Goal: Transaction & Acquisition: Purchase product/service

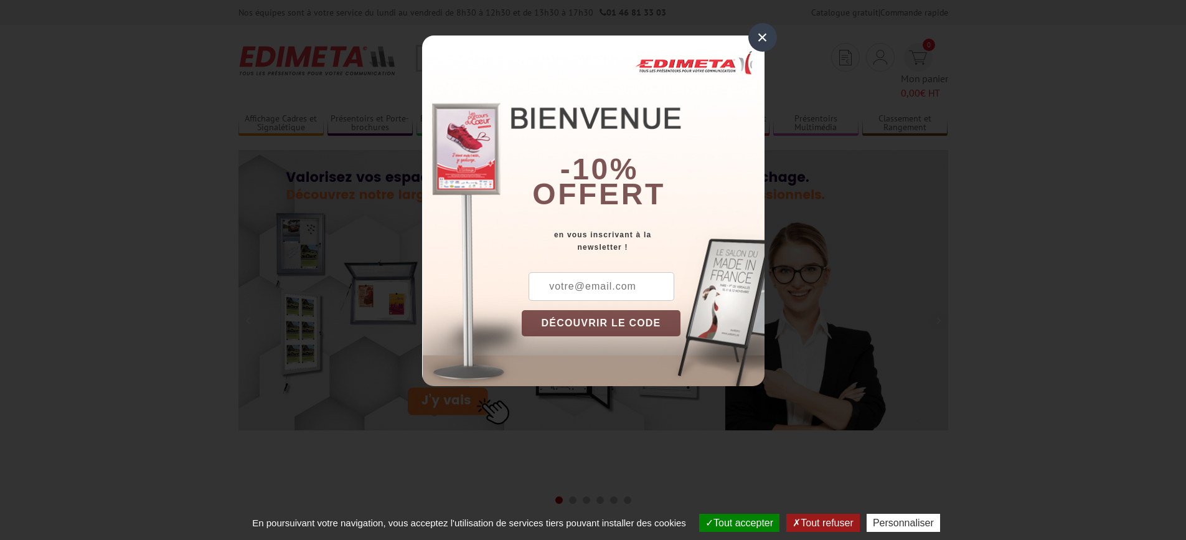
click at [604, 286] on input "text" at bounding box center [601, 286] width 146 height 29
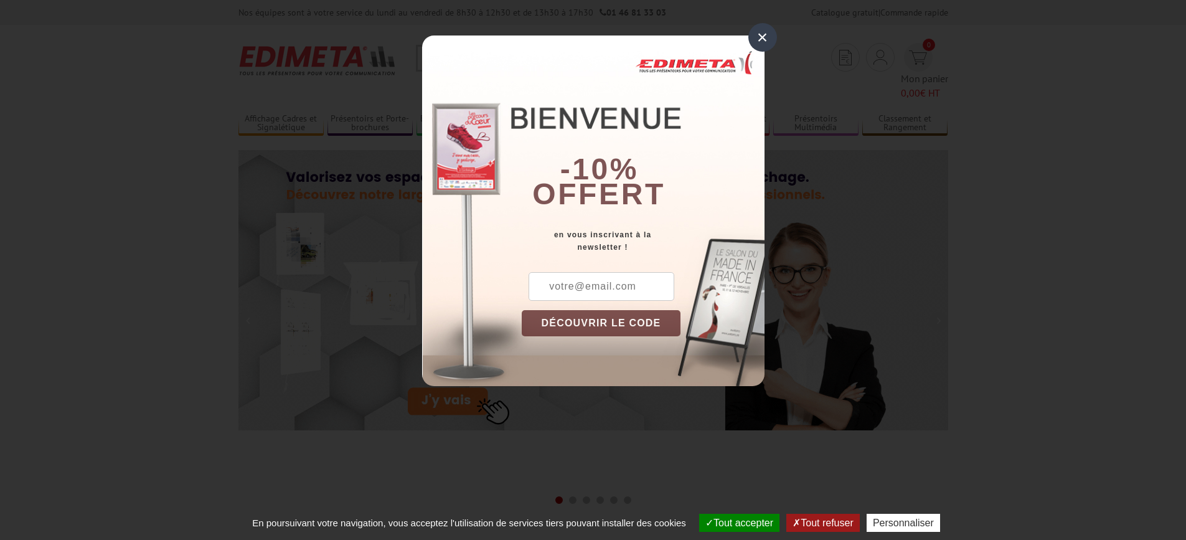
type input "lasseman@somis.fr"
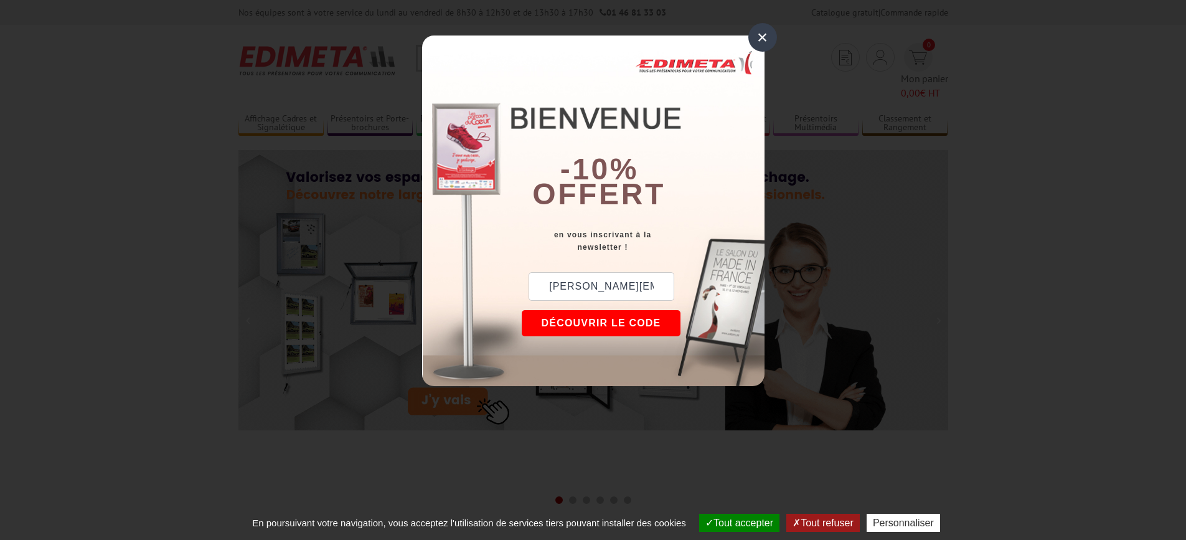
click at [571, 322] on button "DÉCOUVRIR LE CODE" at bounding box center [601, 323] width 159 height 26
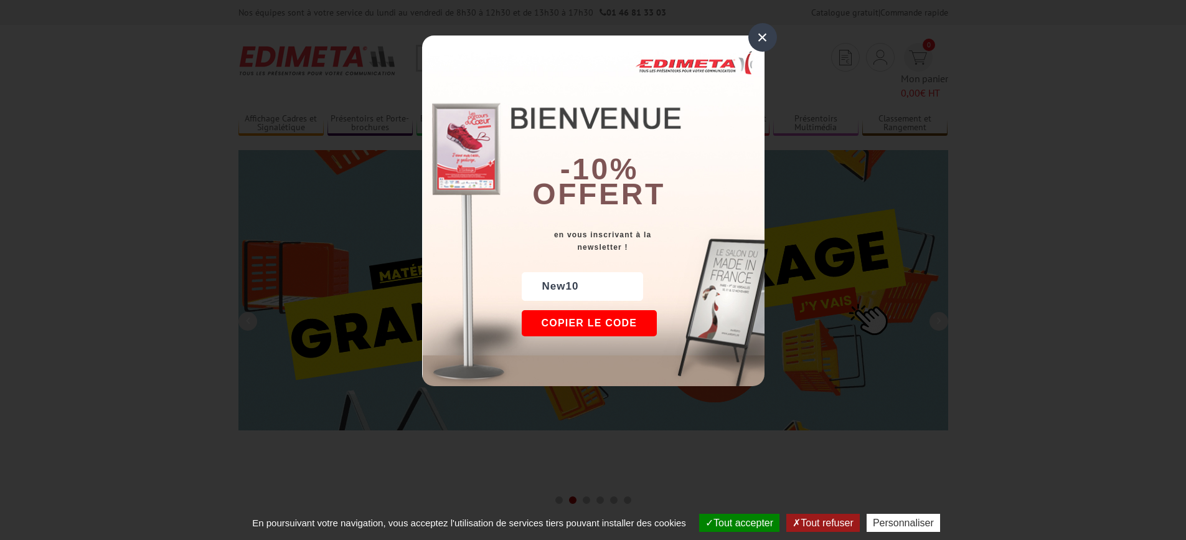
click at [597, 320] on button "Copier le code" at bounding box center [590, 323] width 136 height 26
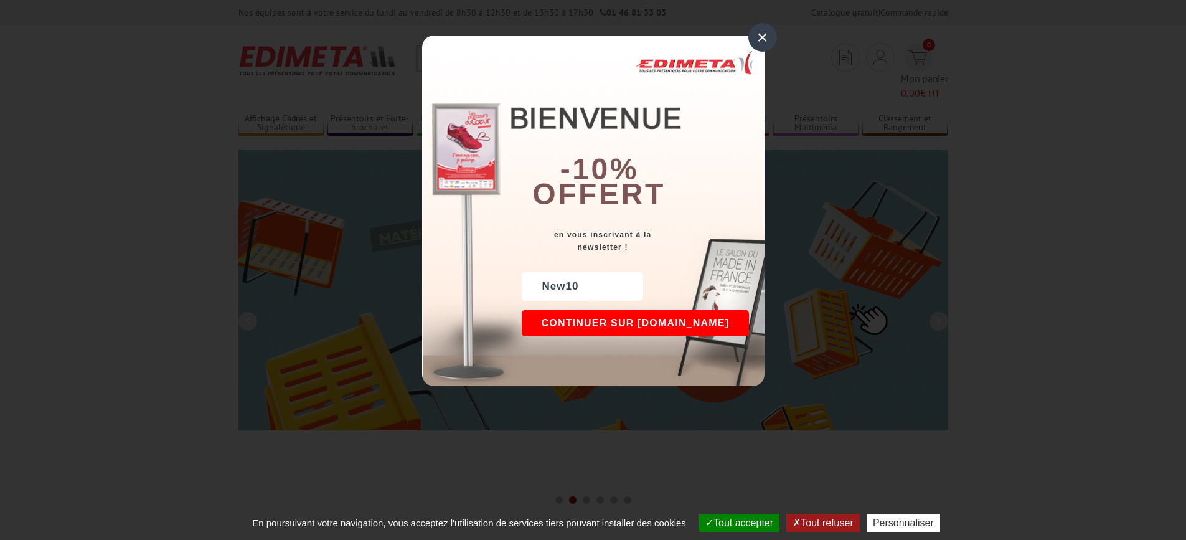
click at [635, 324] on button "Continuer sur edimeta.fr" at bounding box center [636, 323] width 228 height 26
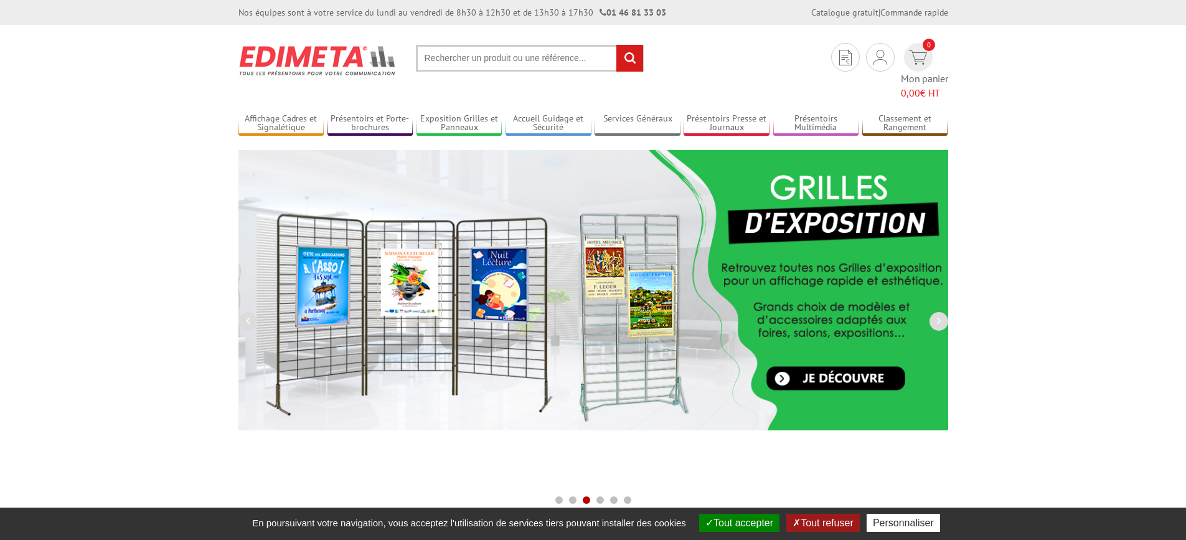
click at [528, 55] on input "text" at bounding box center [530, 58] width 228 height 27
paste input "New10"
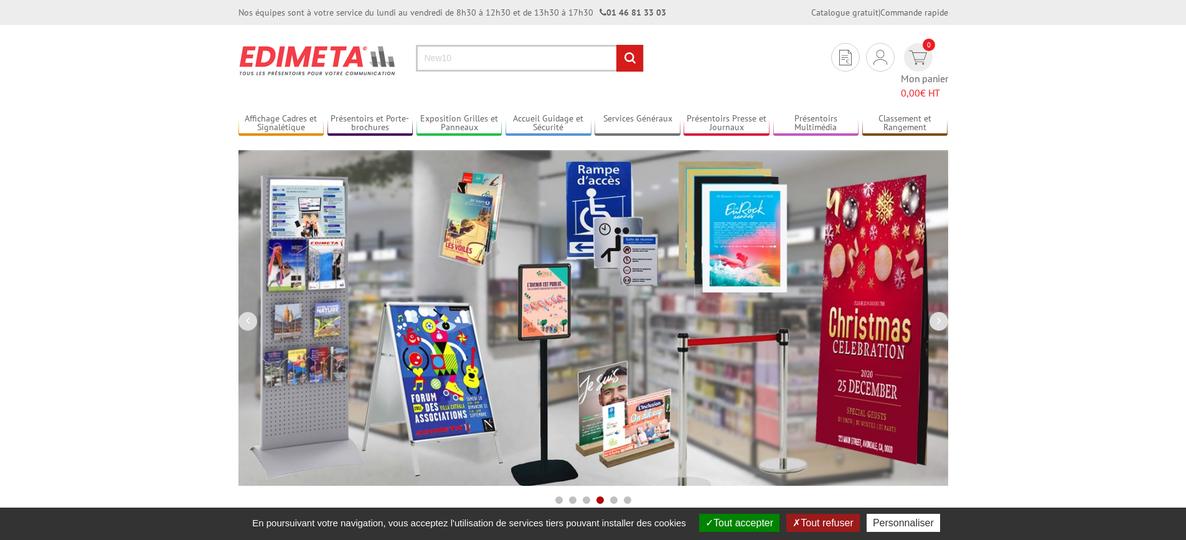
click at [502, 59] on input "New10" at bounding box center [530, 58] width 228 height 27
type input "N"
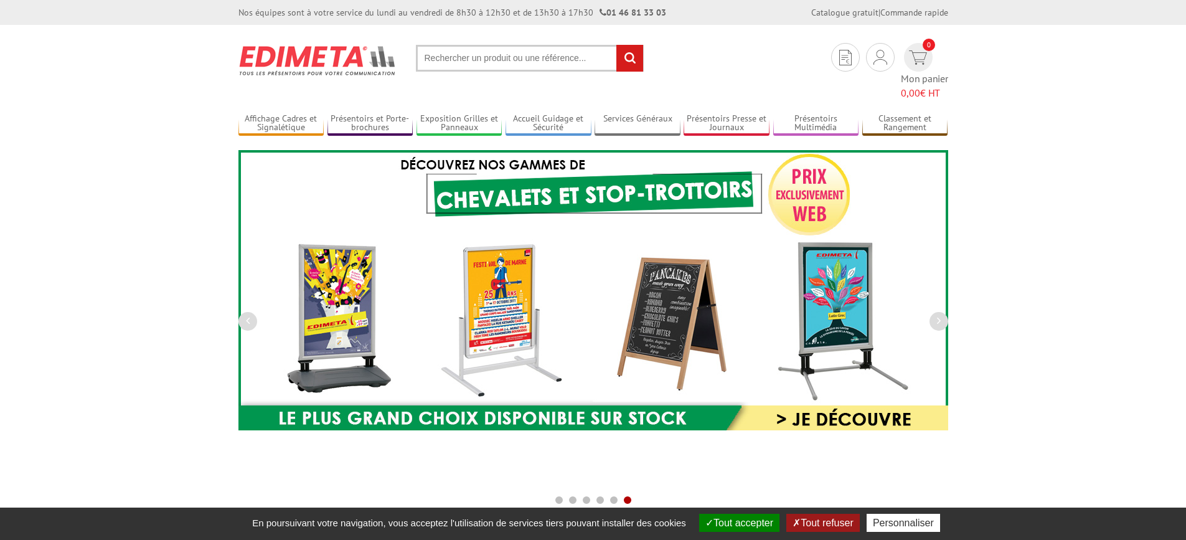
click at [441, 63] on input "text" at bounding box center [530, 58] width 228 height 27
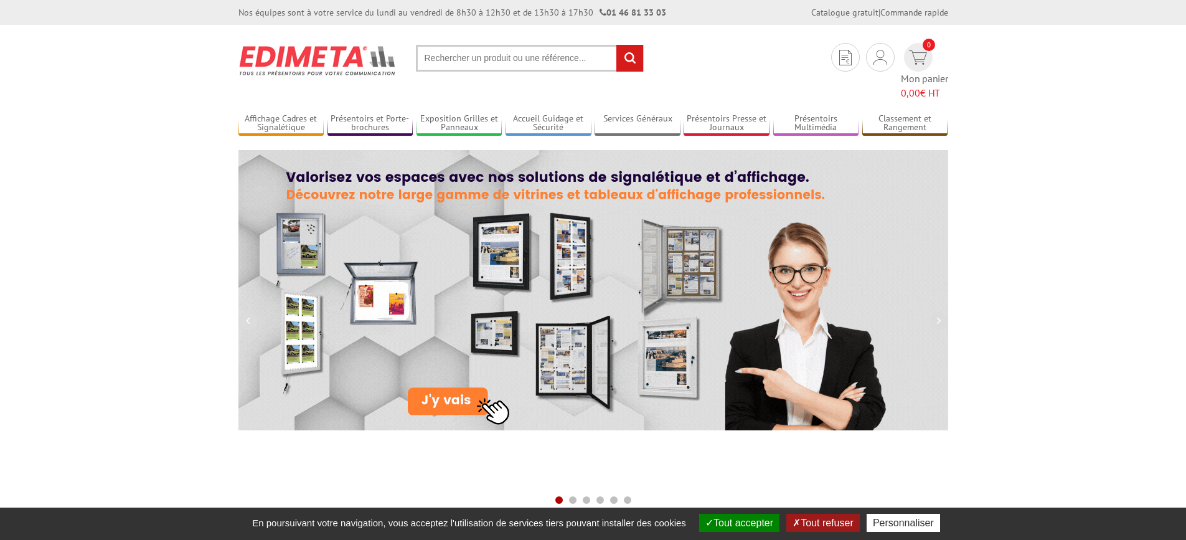
paste input "214513NR"
type input "214513NR"
click at [624, 57] on input "rechercher" at bounding box center [629, 58] width 27 height 27
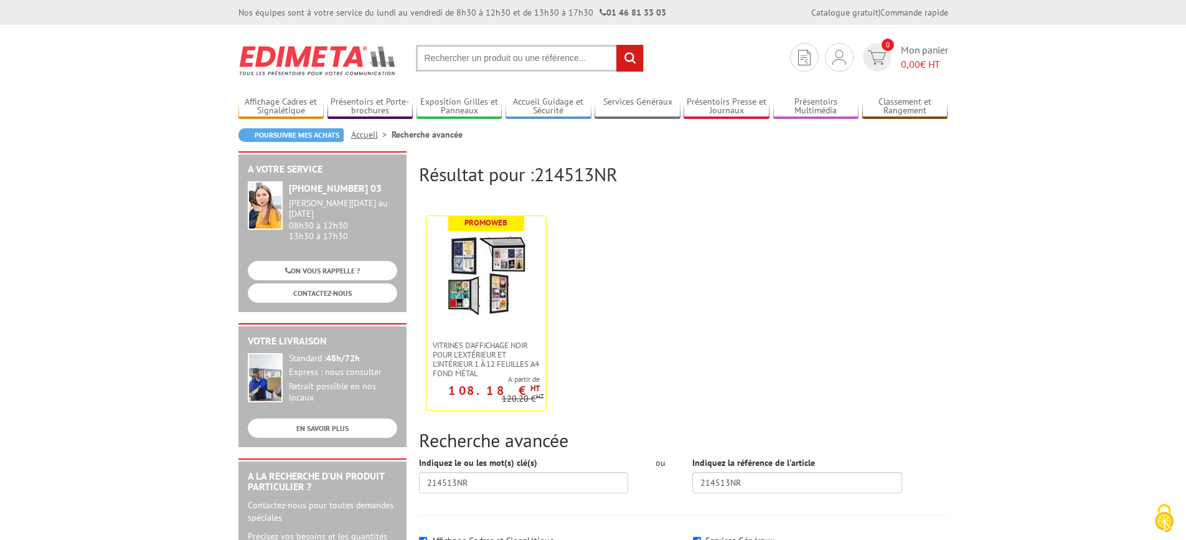
scroll to position [62, 0]
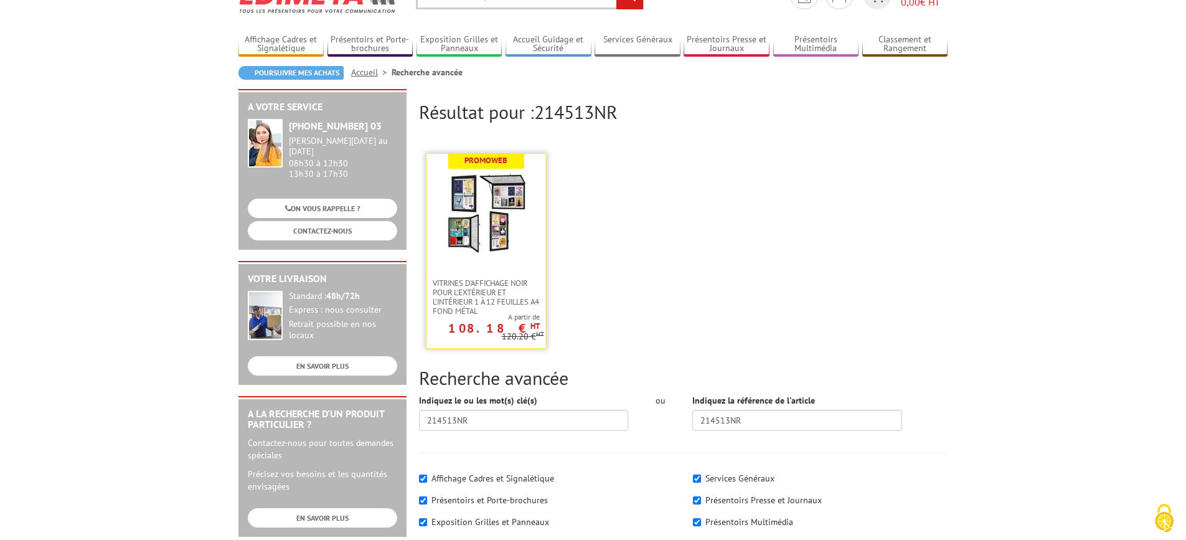
click at [471, 248] on img at bounding box center [486, 212] width 81 height 81
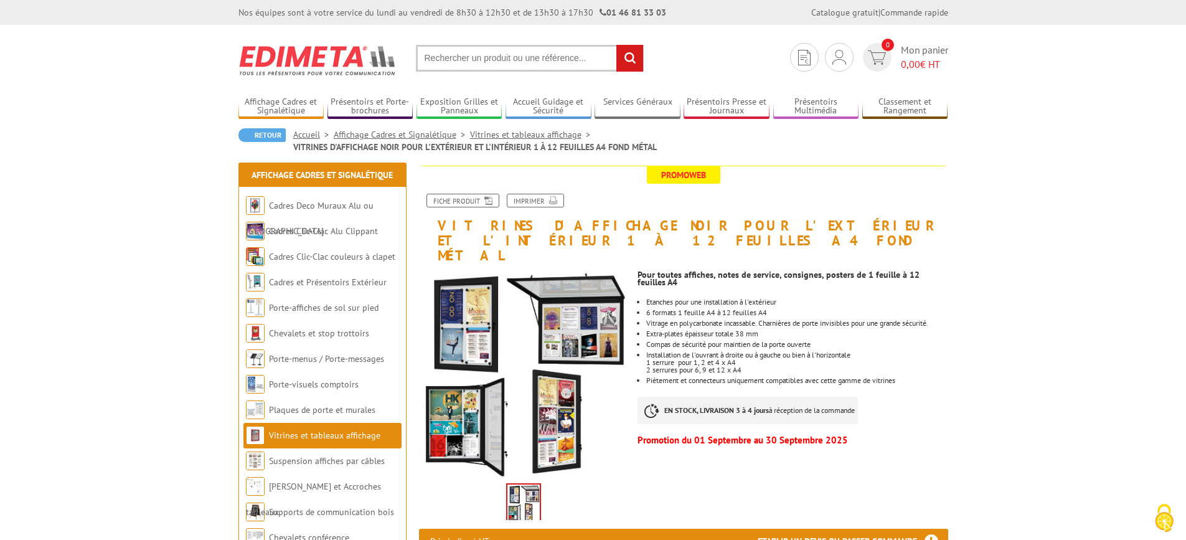
click at [484, 62] on input "text" at bounding box center [530, 58] width 228 height 27
click at [482, 57] on input "text" at bounding box center [530, 58] width 228 height 27
paste input "214513NR"
type input "214513NR"
click at [630, 55] on input "rechercher" at bounding box center [629, 58] width 27 height 27
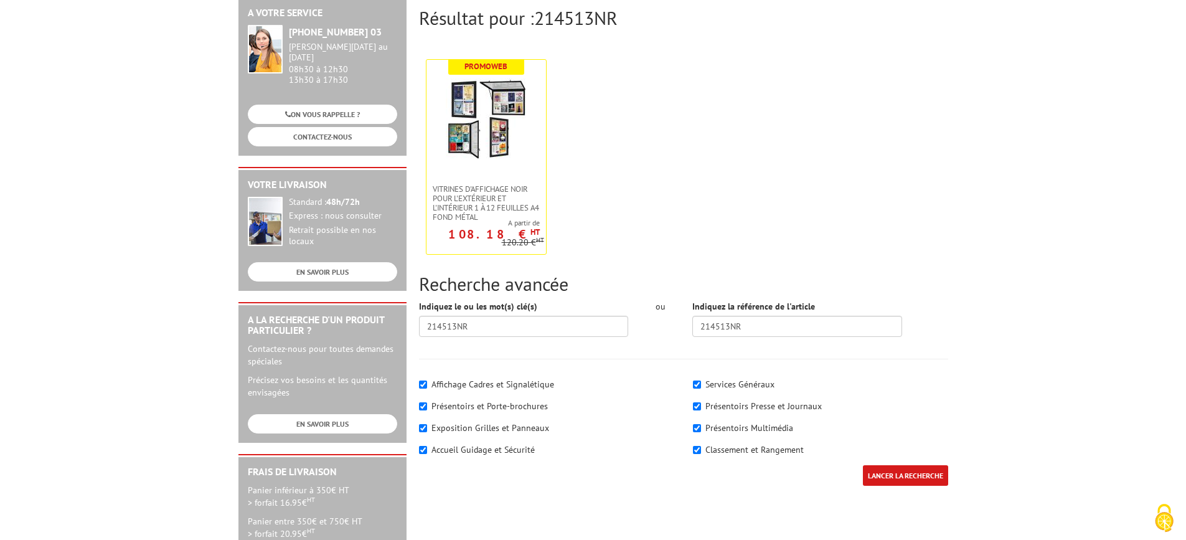
scroll to position [187, 0]
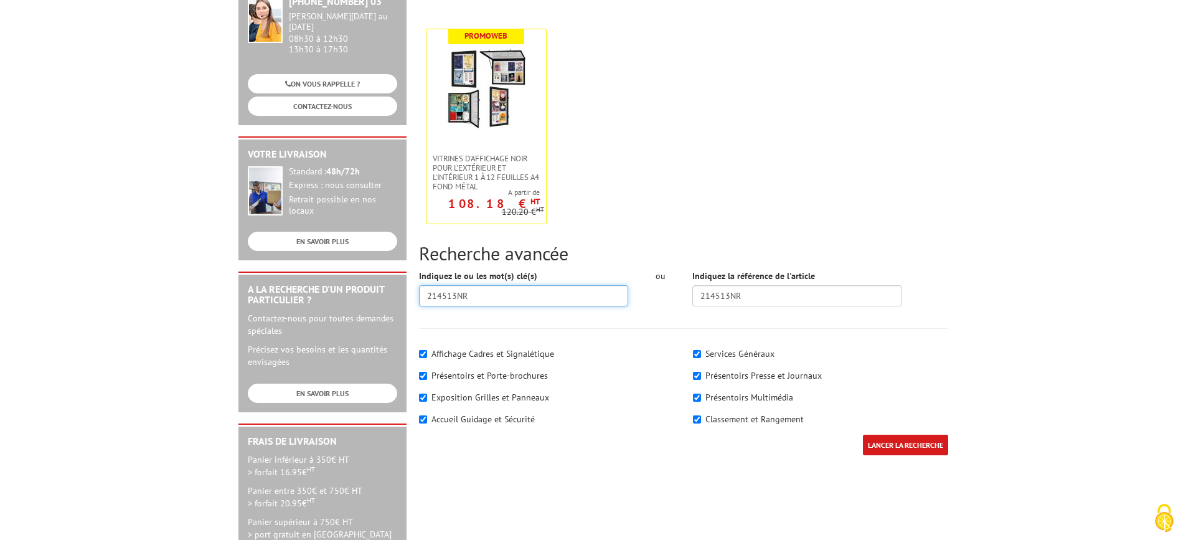
click at [487, 291] on input "214513NR" at bounding box center [524, 295] width 210 height 21
click at [896, 444] on input "LANCER LA RECHERCHE" at bounding box center [905, 444] width 85 height 21
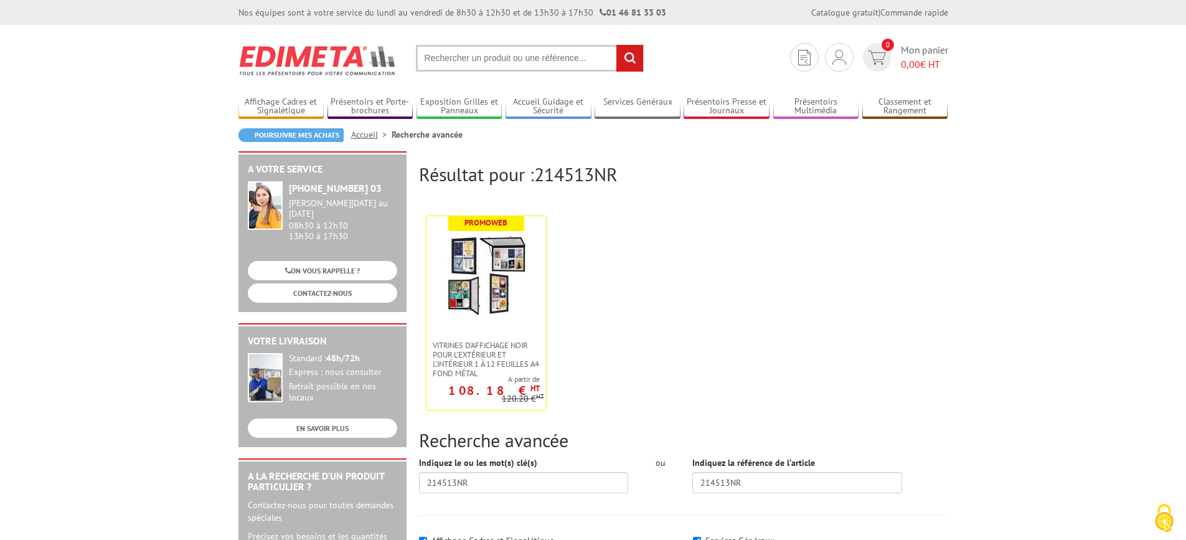
scroll to position [187, 0]
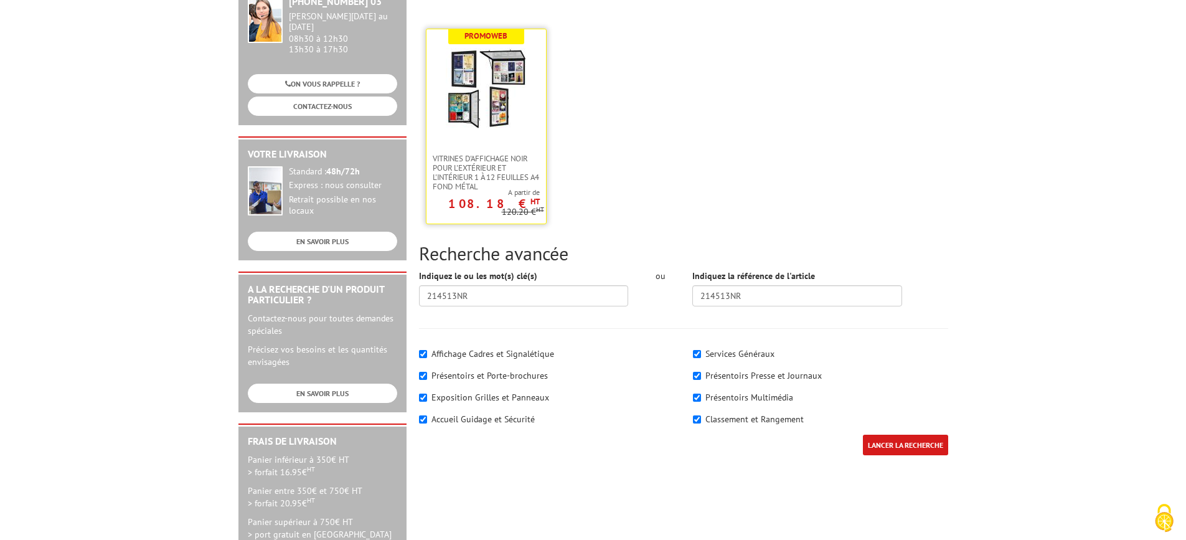
click at [503, 116] on img at bounding box center [486, 88] width 81 height 81
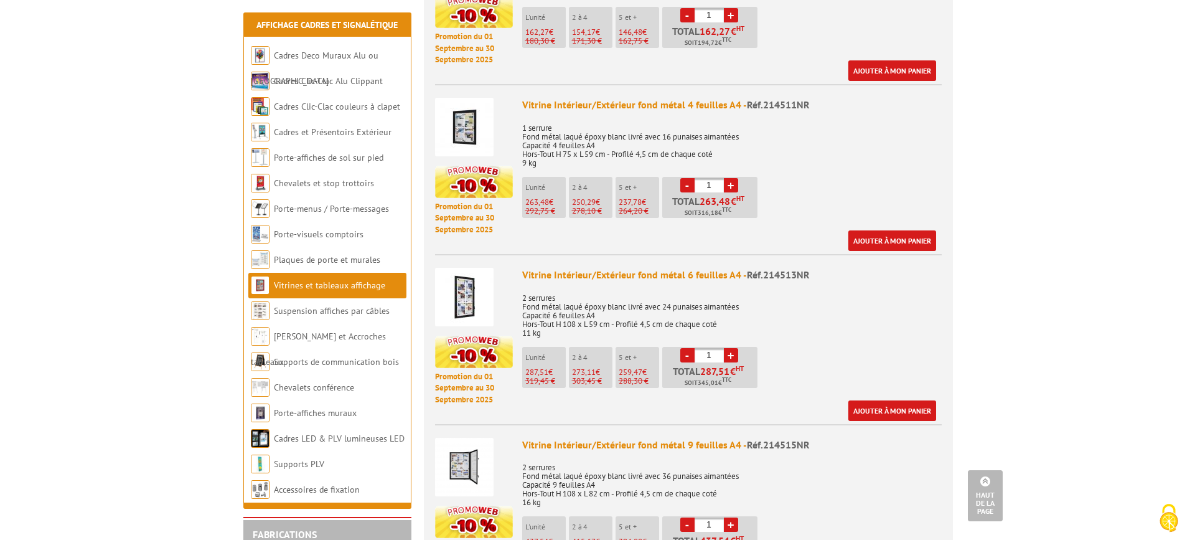
scroll to position [809, 0]
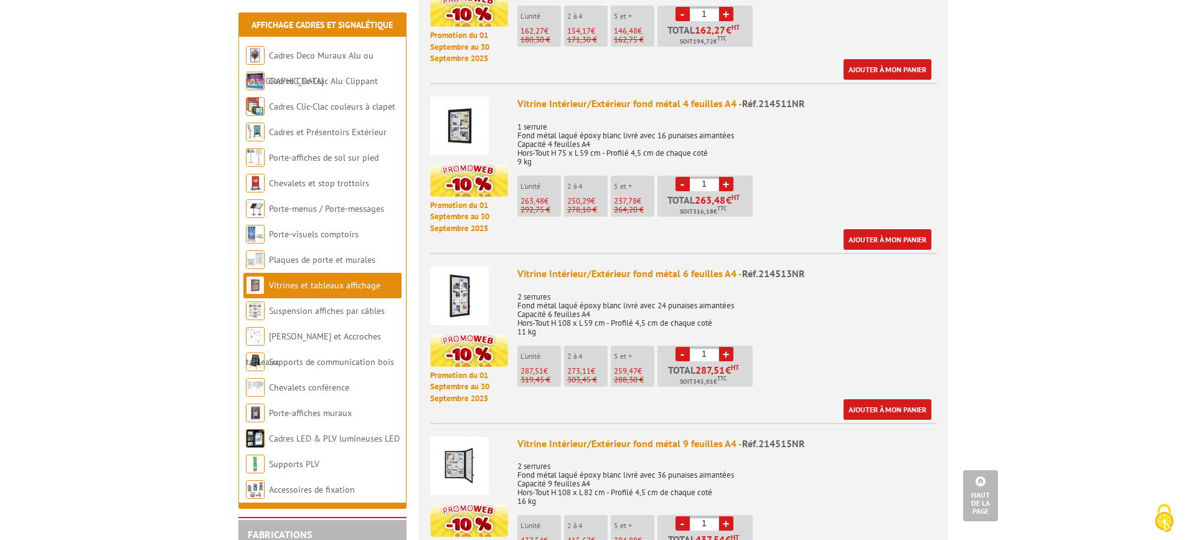
click at [725, 347] on link "+" at bounding box center [726, 354] width 14 height 14
type input "4"
click at [884, 399] on link "Ajouter à mon panier" at bounding box center [887, 409] width 88 height 21
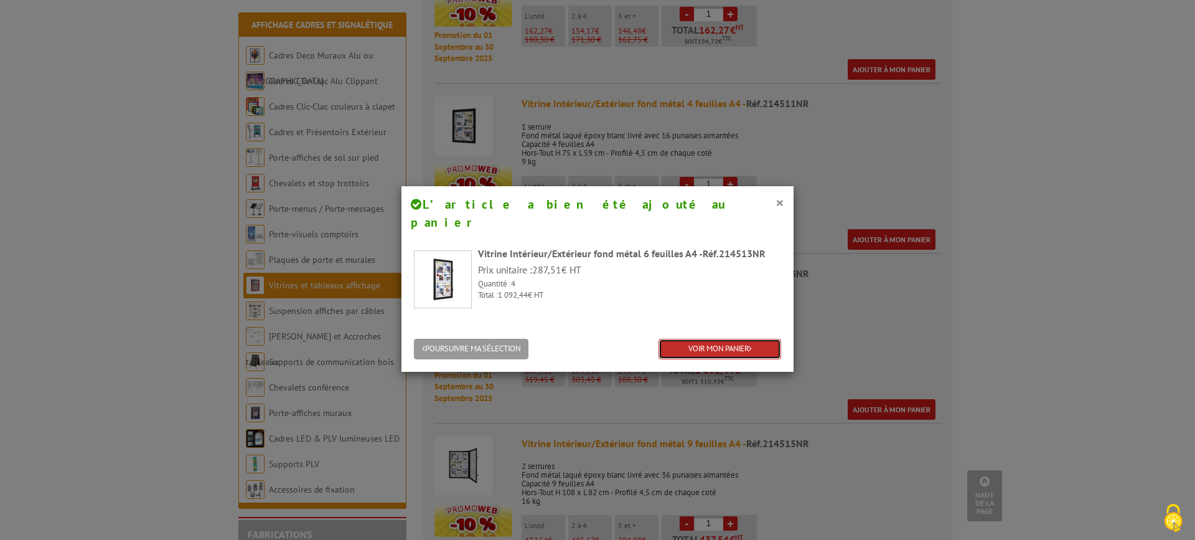
click at [715, 339] on link "VOIR MON PANIER" at bounding box center [720, 349] width 123 height 21
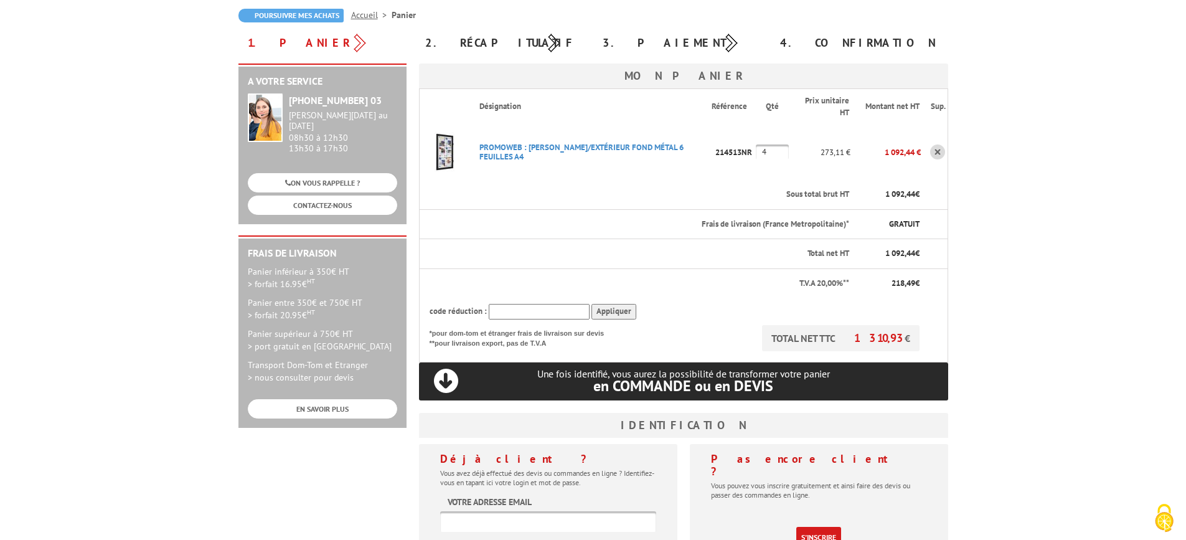
scroll to position [124, 0]
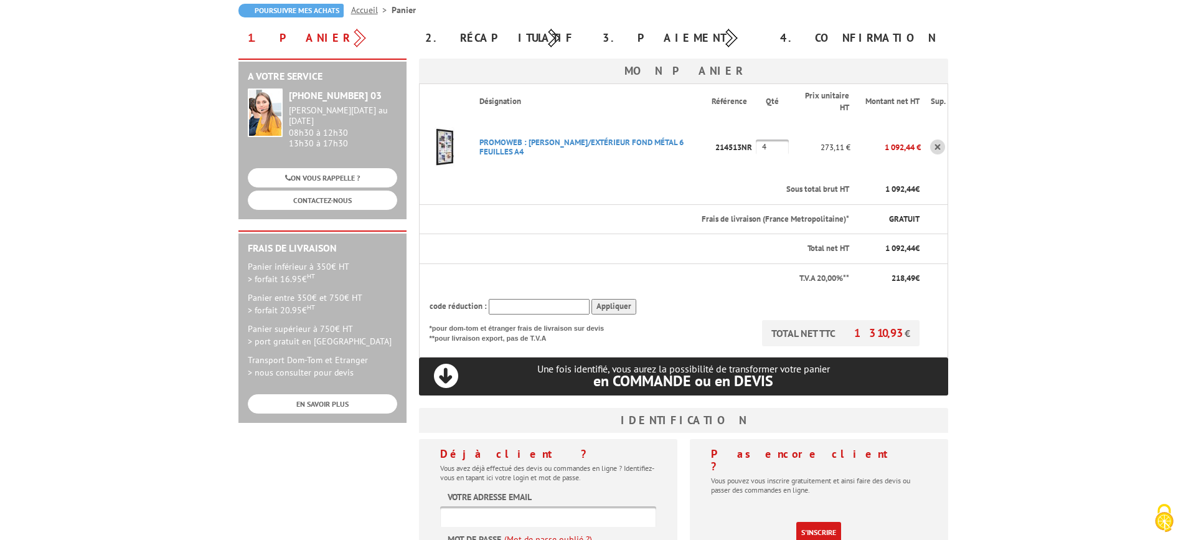
click at [525, 306] on input "text" at bounding box center [539, 307] width 101 height 16
click at [619, 306] on input "Appliquer" at bounding box center [613, 307] width 45 height 16
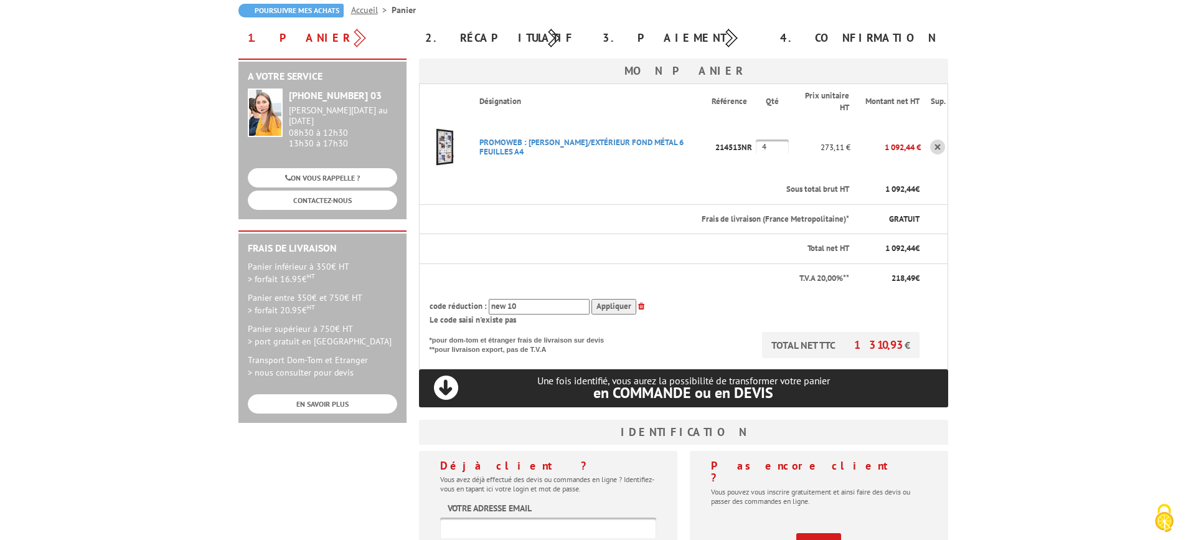
click at [506, 303] on input "new 10" at bounding box center [539, 307] width 101 height 16
click at [605, 310] on input "Appliquer" at bounding box center [613, 307] width 45 height 16
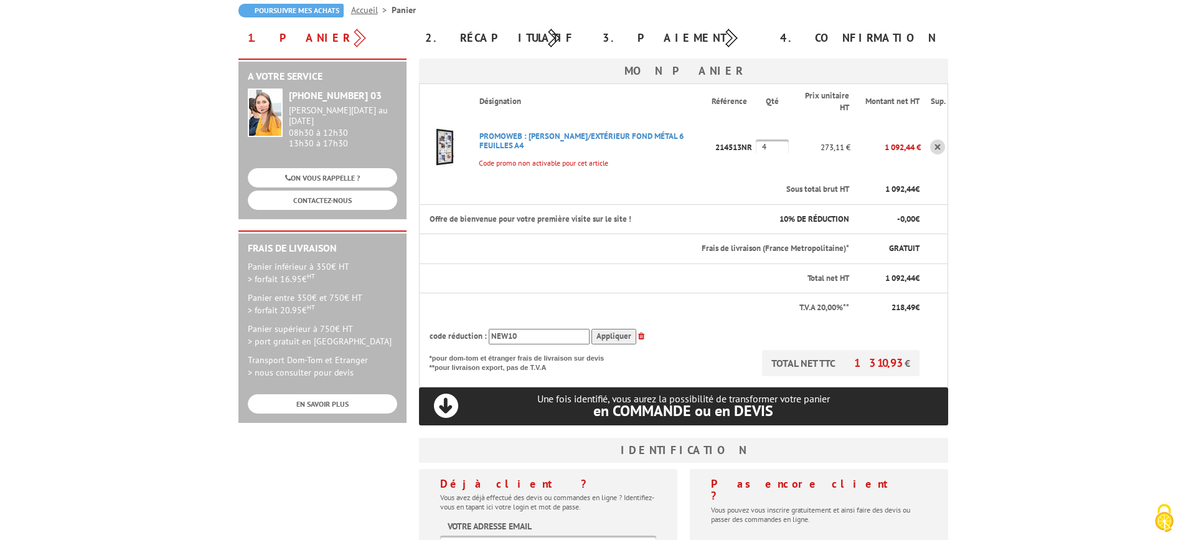
click at [533, 339] on input "NEW10" at bounding box center [539, 337] width 101 height 16
type input "N"
paste input "214513NR"
type input "214513NR"
drag, startPoint x: 536, startPoint y: 336, endPoint x: 470, endPoint y: 335, distance: 66.0
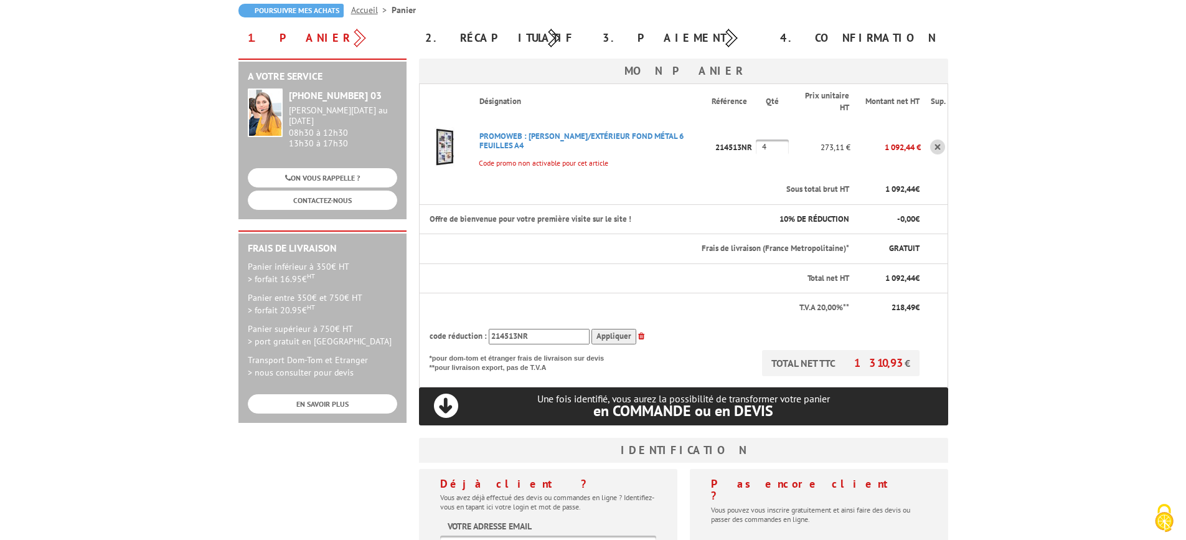
click at [470, 335] on div "code réduction : 214513NR Appliquer" at bounding box center [674, 337] width 490 height 16
click at [539, 336] on input "text" at bounding box center [539, 337] width 101 height 16
type input "NEW10"
click at [614, 338] on input "Appliquer" at bounding box center [613, 337] width 45 height 16
click at [614, 331] on input "Appliquer" at bounding box center [613, 337] width 45 height 16
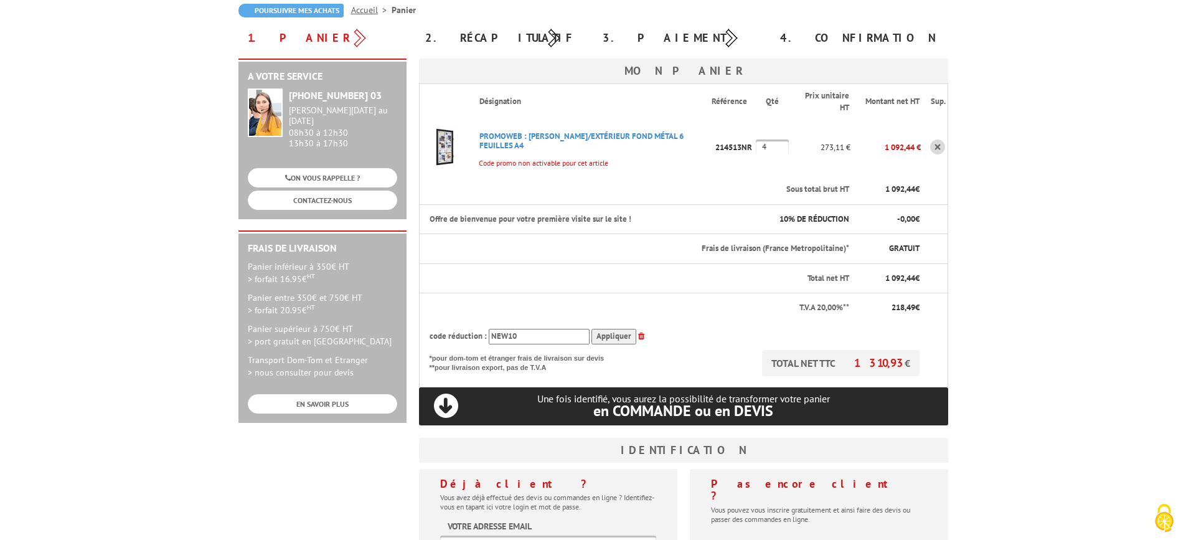
click at [611, 338] on input "Appliquer" at bounding box center [613, 337] width 45 height 16
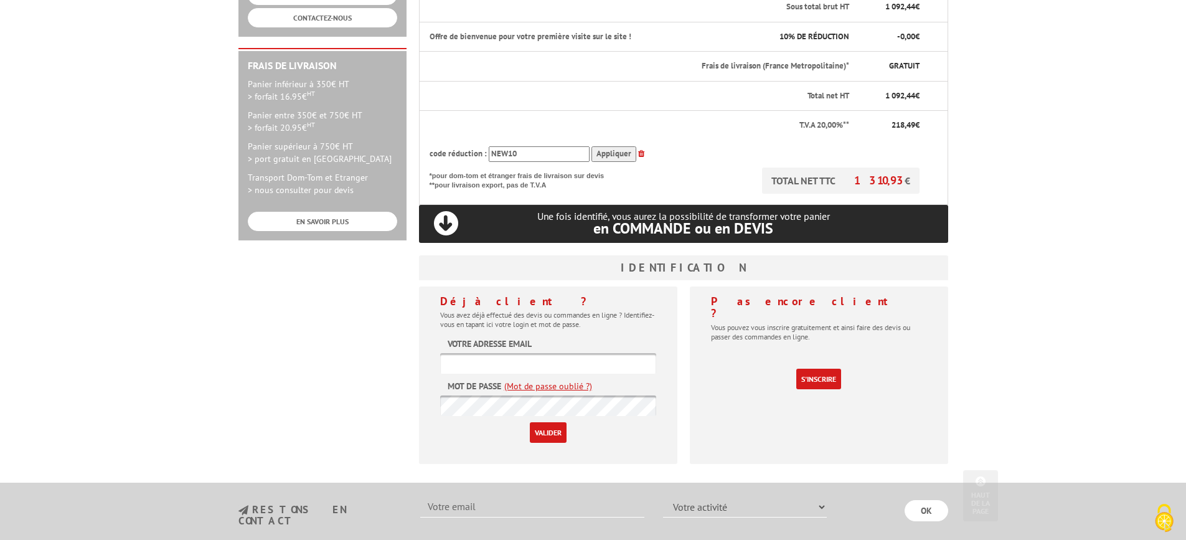
scroll to position [311, 0]
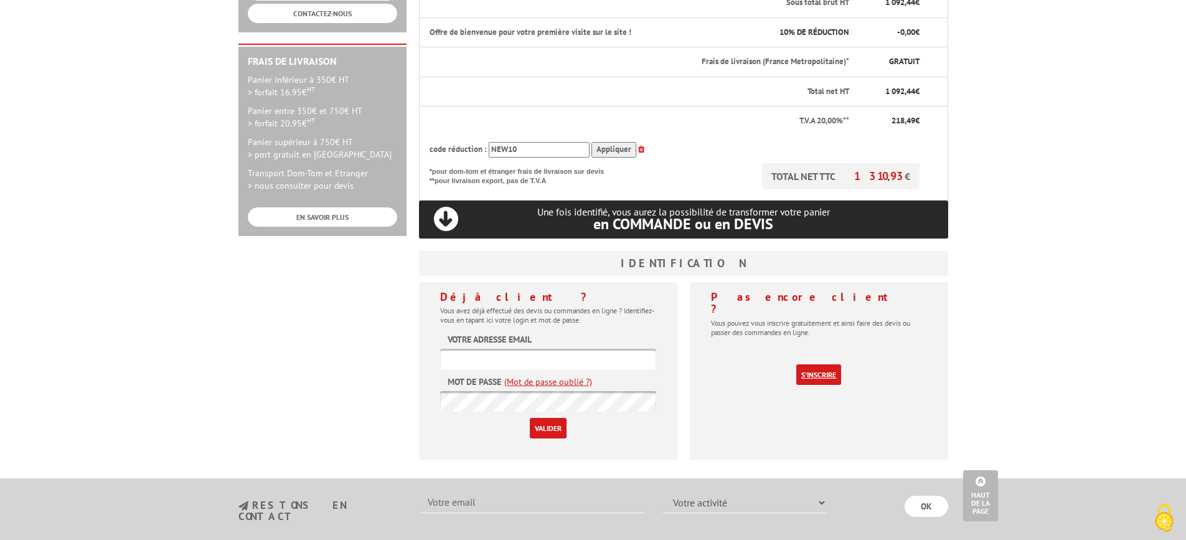
click at [807, 364] on link "S'inscrire" at bounding box center [818, 374] width 45 height 21
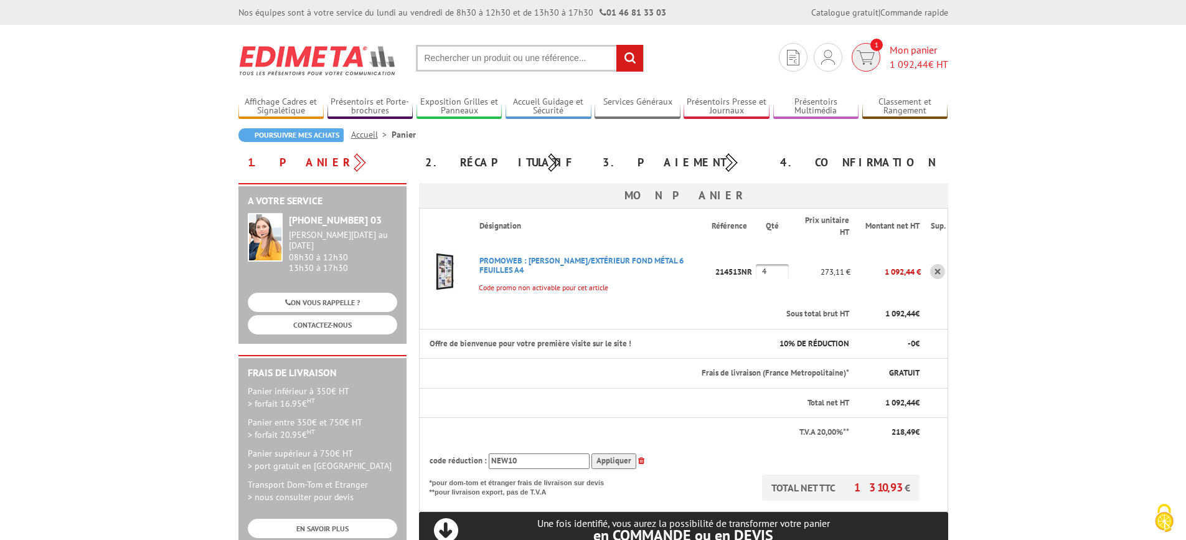
click at [868, 59] on img at bounding box center [865, 57] width 18 height 14
click at [333, 319] on link "CONTACTEZ-NOUS" at bounding box center [322, 324] width 149 height 19
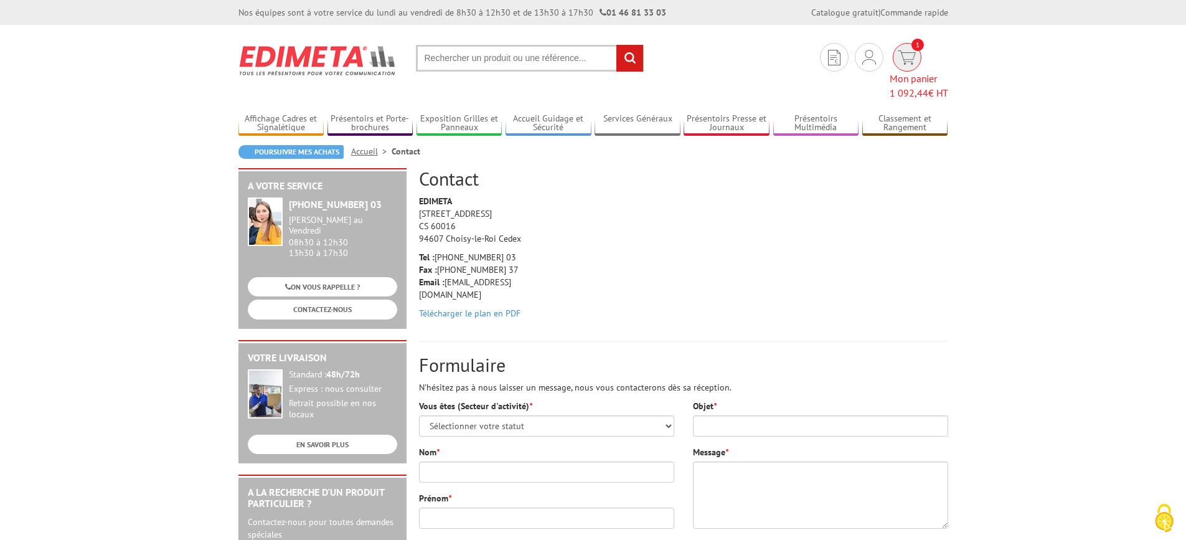
click at [911, 46] on span "1" at bounding box center [917, 45] width 12 height 12
